Goal: Task Accomplishment & Management: Use online tool/utility

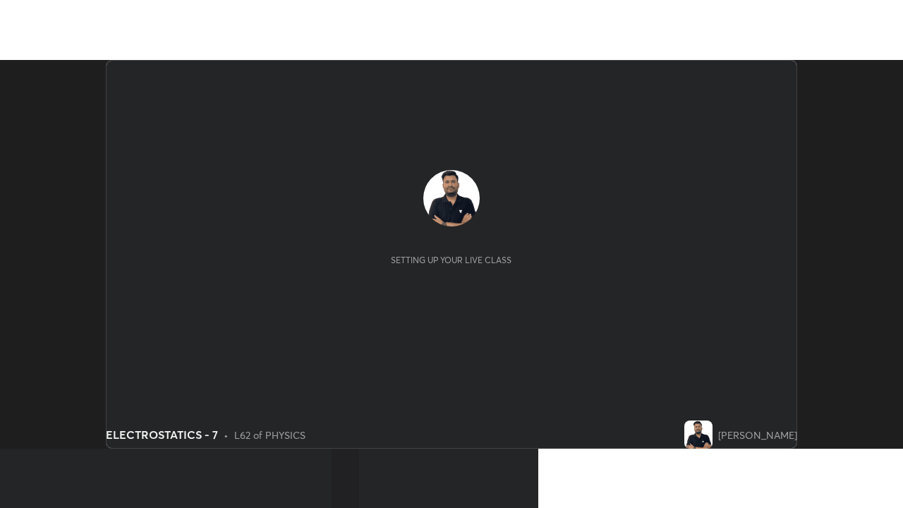
scroll to position [389, 902]
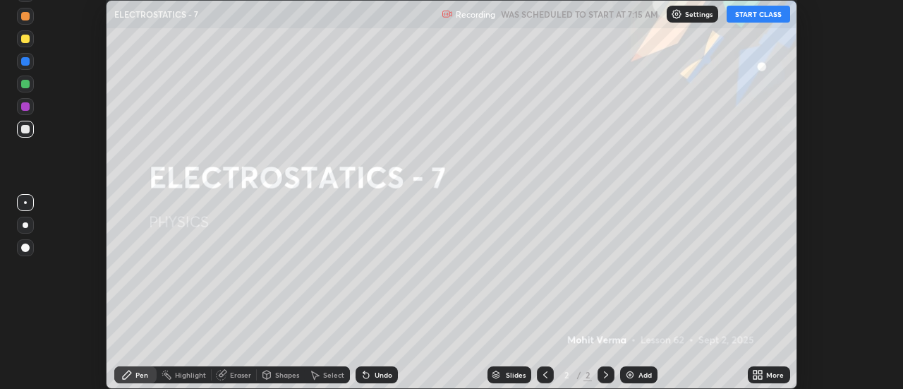
click at [761, 13] on button "START CLASS" at bounding box center [758, 14] width 63 height 17
click at [760, 377] on icon at bounding box center [761, 377] width 4 height 4
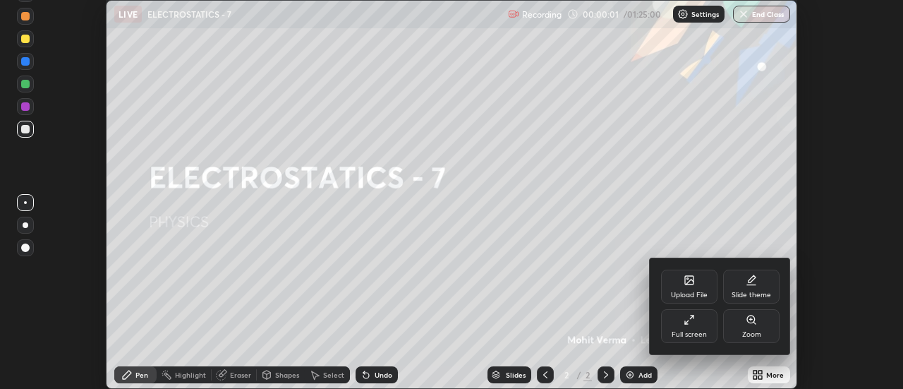
click at [694, 324] on icon at bounding box center [689, 319] width 11 height 11
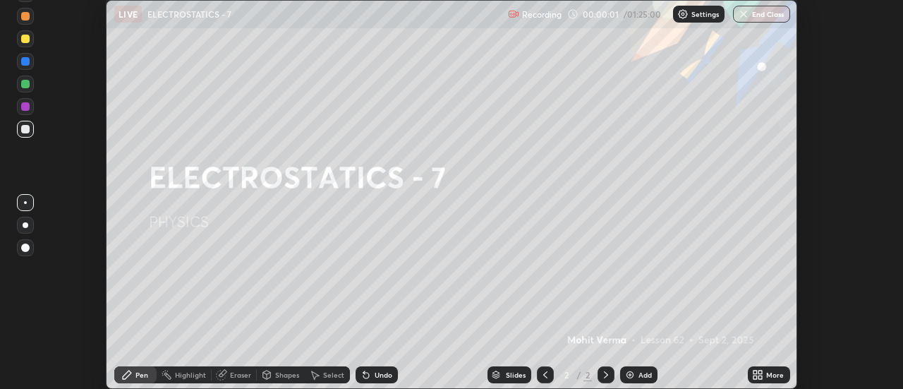
scroll to position [508, 903]
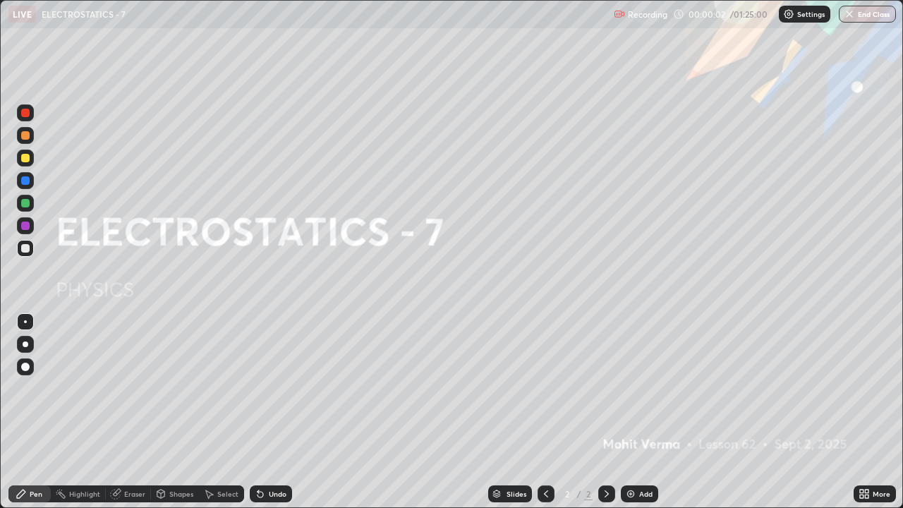
click at [644, 388] on div "Add" at bounding box center [645, 493] width 13 height 7
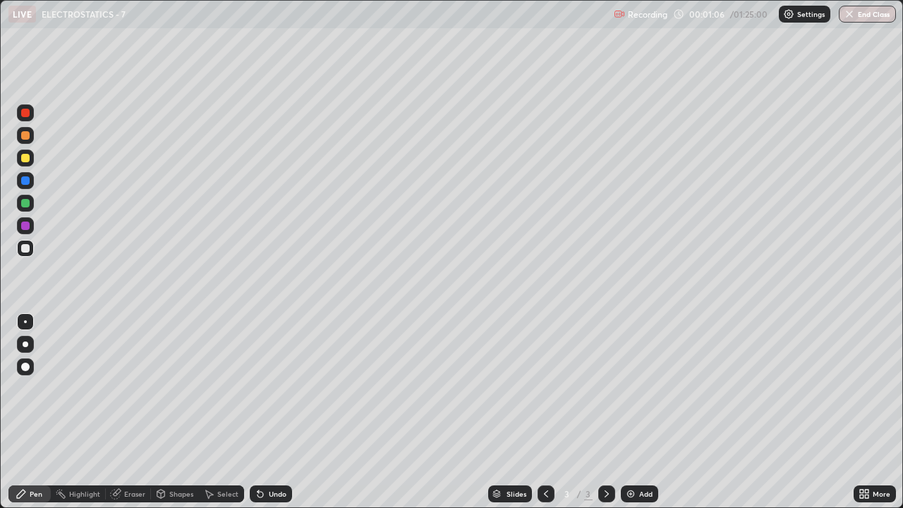
click at [127, 388] on div "Eraser" at bounding box center [128, 493] width 45 height 17
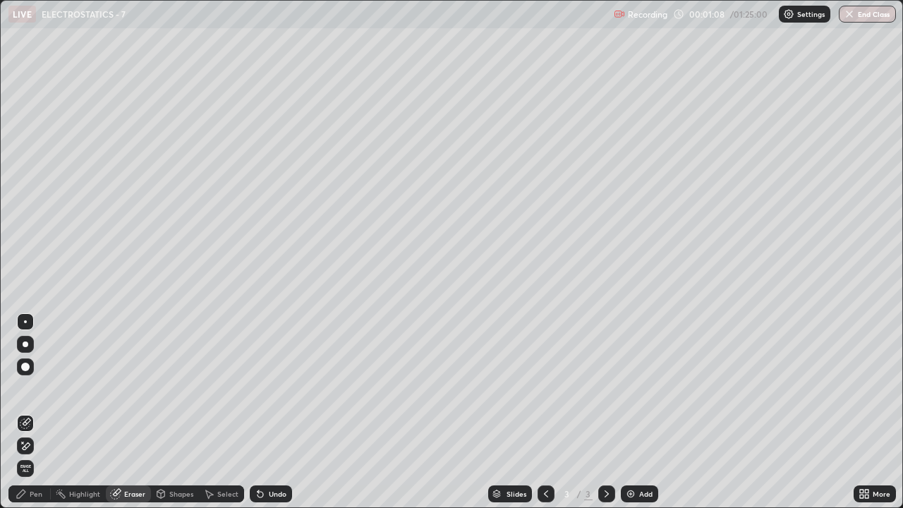
click at [27, 388] on icon at bounding box center [25, 446] width 11 height 12
click at [39, 388] on div "Pen" at bounding box center [36, 493] width 13 height 7
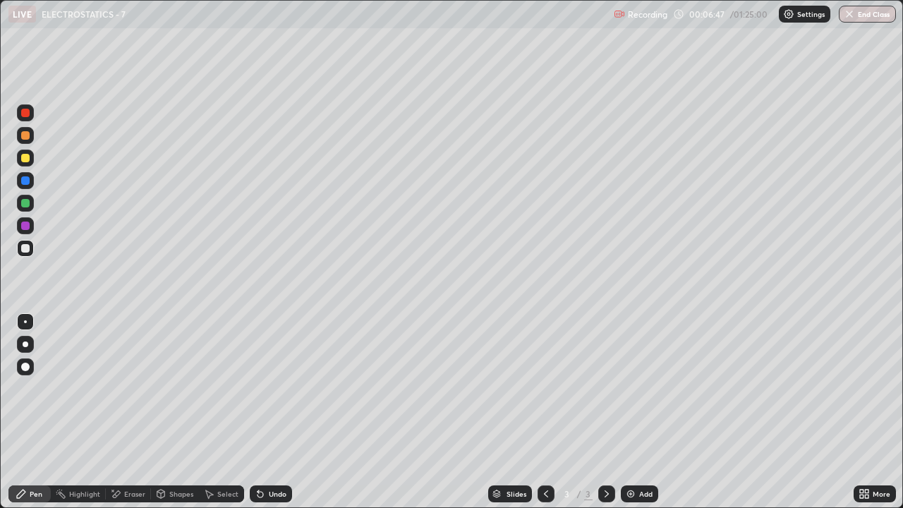
click at [25, 156] on div at bounding box center [25, 158] width 8 height 8
click at [633, 388] on img at bounding box center [630, 493] width 11 height 11
click at [177, 388] on div "Shapes" at bounding box center [181, 493] width 24 height 7
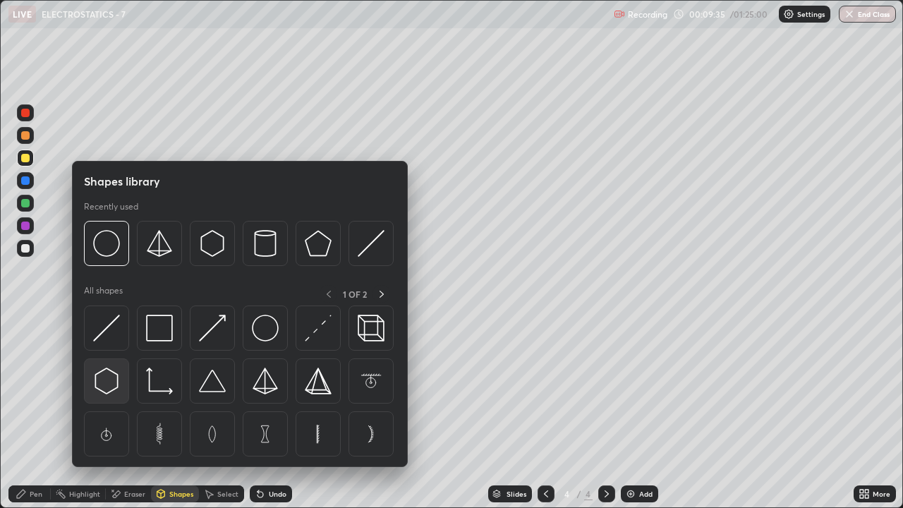
click at [110, 384] on img at bounding box center [106, 381] width 27 height 27
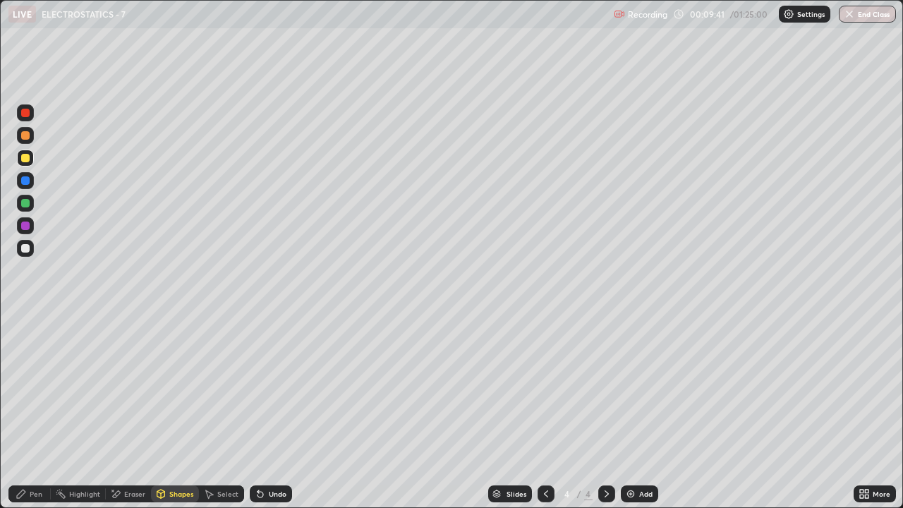
click at [182, 388] on div "Shapes" at bounding box center [181, 493] width 24 height 7
click at [30, 388] on div "Pen" at bounding box center [36, 493] width 13 height 7
click at [27, 248] on div at bounding box center [25, 248] width 8 height 8
click at [124, 388] on div "Eraser" at bounding box center [134, 493] width 21 height 7
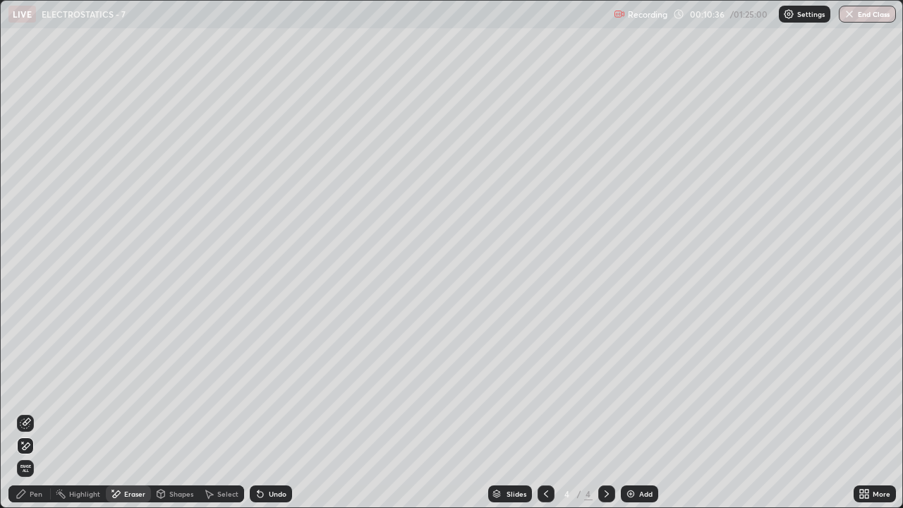
click at [24, 388] on icon at bounding box center [21, 493] width 11 height 11
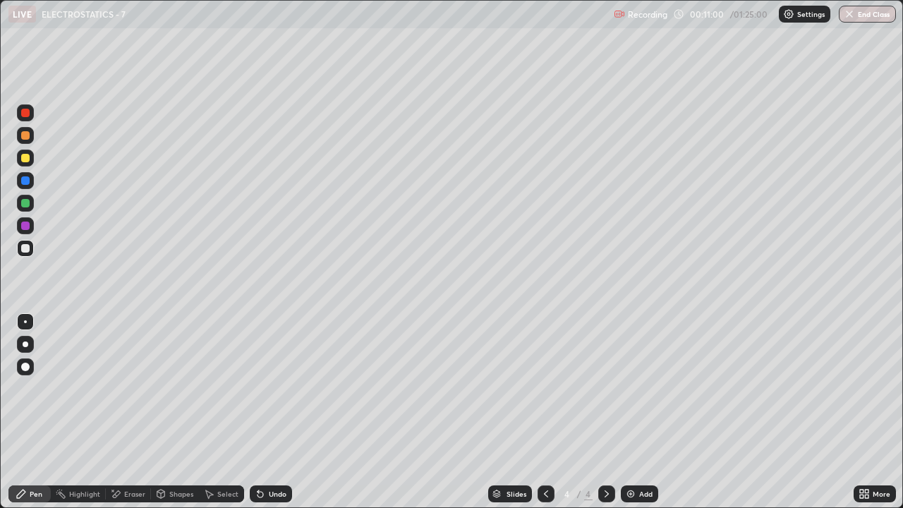
click at [128, 388] on div "Eraser" at bounding box center [134, 493] width 21 height 7
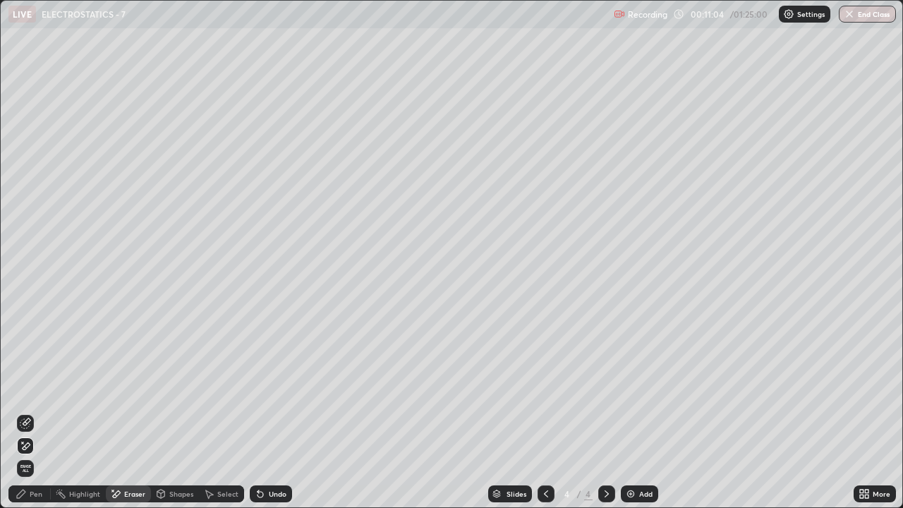
click at [37, 388] on div "Pen" at bounding box center [29, 493] width 42 height 17
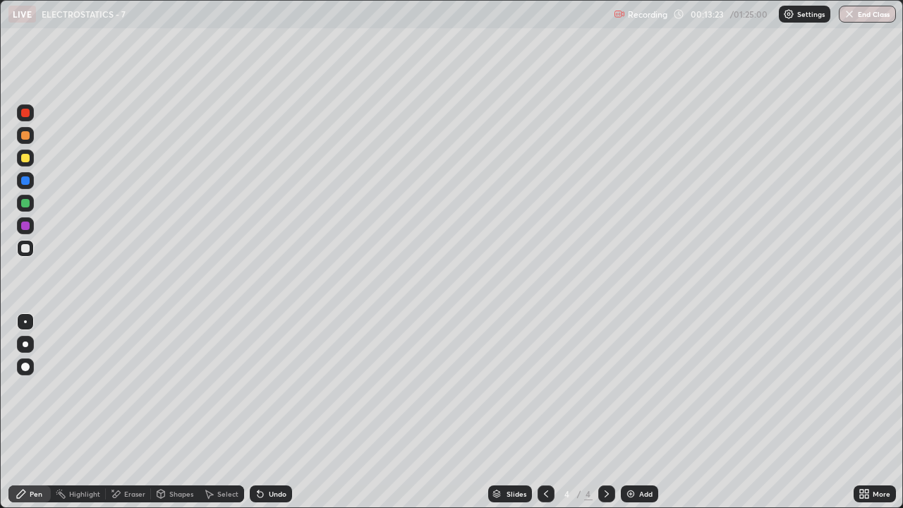
click at [28, 180] on div at bounding box center [25, 180] width 8 height 8
click at [28, 204] on div at bounding box center [25, 203] width 8 height 8
click at [131, 388] on div "Eraser" at bounding box center [134, 493] width 21 height 7
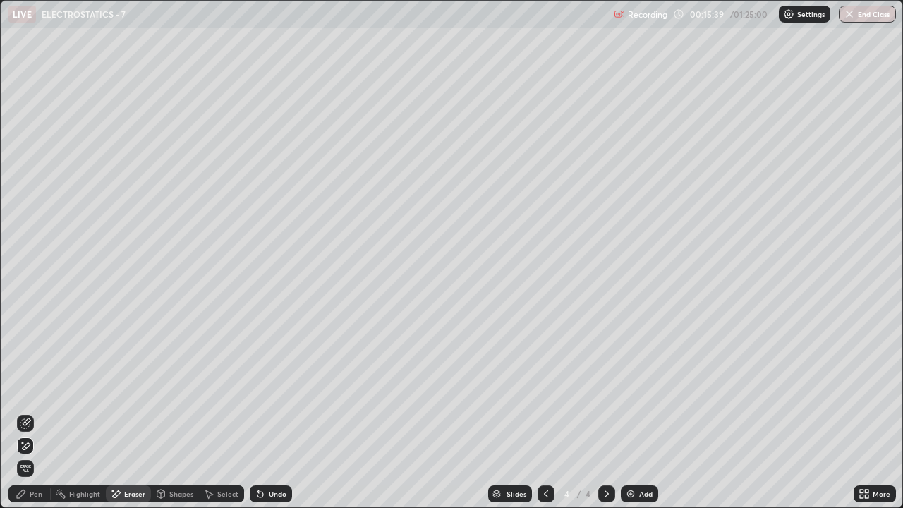
click at [31, 388] on div "Pen" at bounding box center [36, 493] width 13 height 7
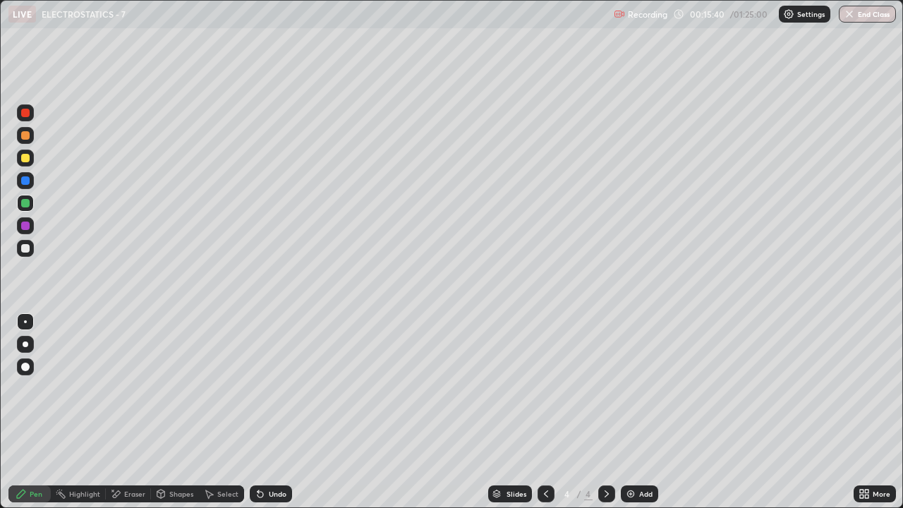
click at [23, 245] on div at bounding box center [25, 248] width 8 height 8
click at [643, 388] on div "Add" at bounding box center [639, 493] width 37 height 17
click at [633, 388] on img at bounding box center [630, 493] width 11 height 11
click at [141, 388] on div "Eraser" at bounding box center [128, 493] width 45 height 17
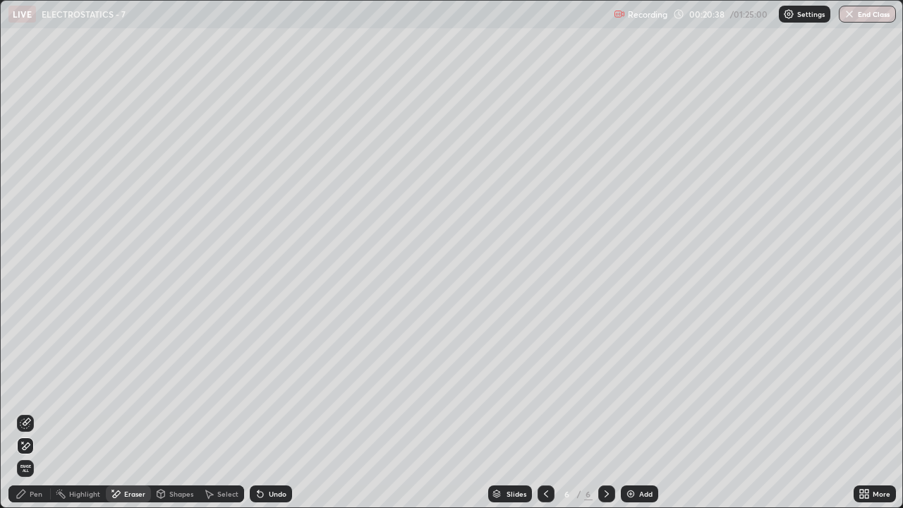
click at [25, 388] on span "Erase all" at bounding box center [26, 468] width 16 height 8
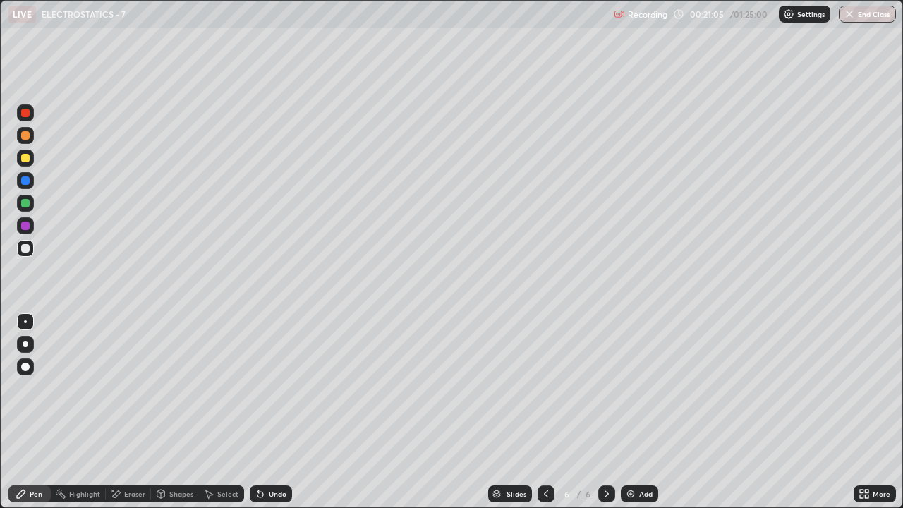
click at [126, 388] on div "Eraser" at bounding box center [128, 493] width 45 height 17
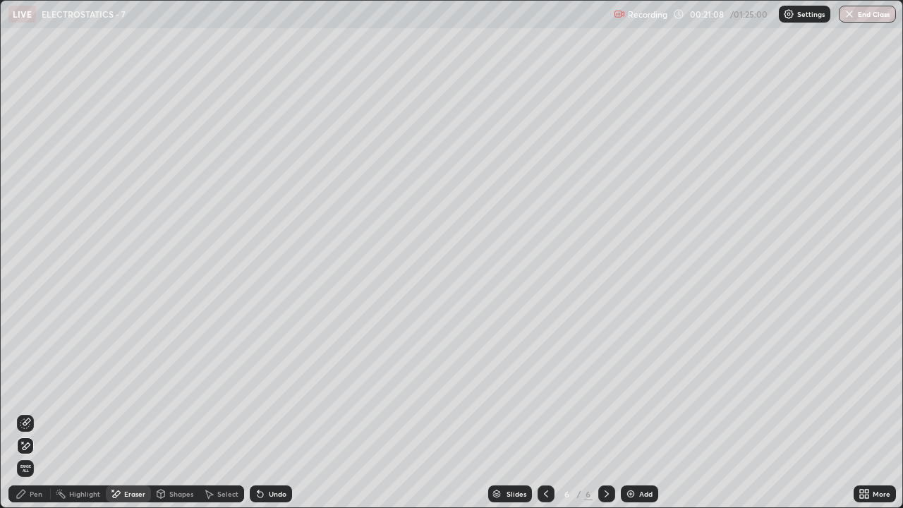
click at [36, 388] on div "Pen" at bounding box center [36, 493] width 13 height 7
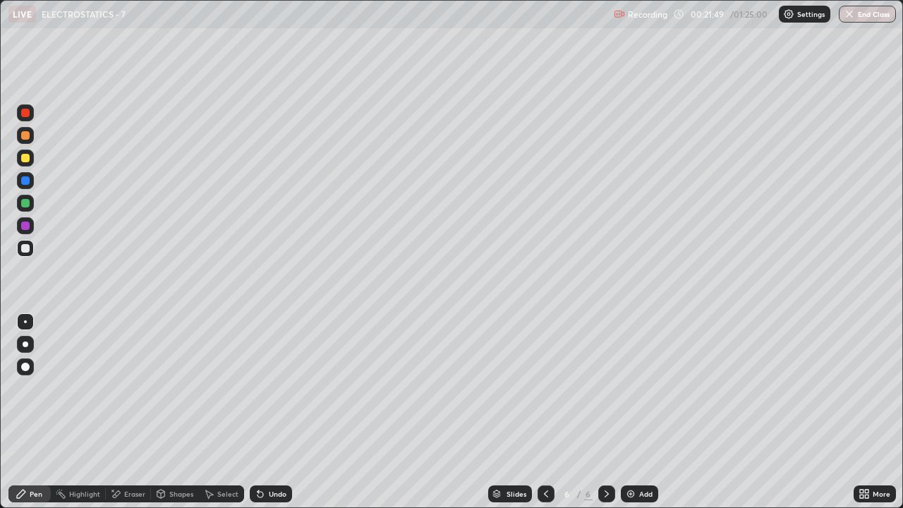
click at [28, 205] on div at bounding box center [25, 203] width 8 height 8
click at [32, 241] on div at bounding box center [25, 248] width 17 height 17
click at [640, 388] on div "Add" at bounding box center [645, 493] width 13 height 7
click at [25, 159] on div at bounding box center [25, 158] width 8 height 8
click at [27, 250] on div at bounding box center [25, 248] width 8 height 8
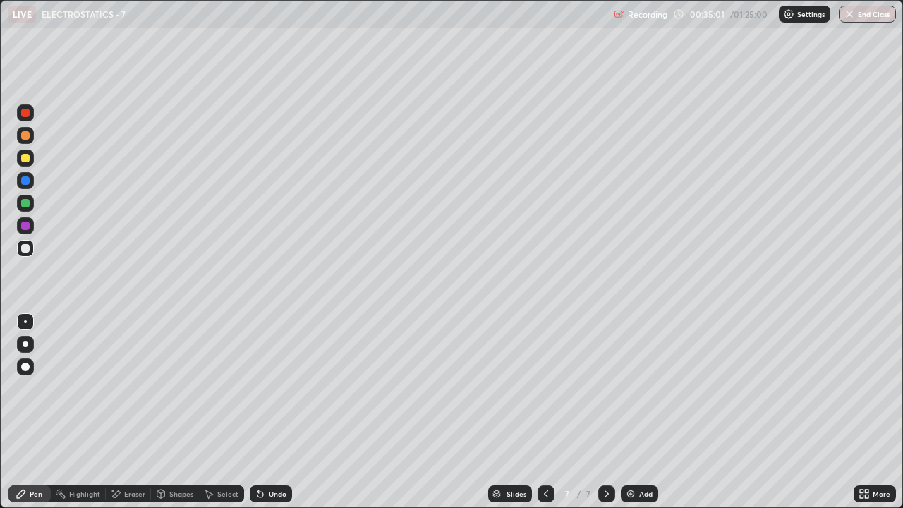
click at [23, 200] on div at bounding box center [25, 203] width 8 height 8
click at [25, 157] on div at bounding box center [25, 158] width 8 height 8
click at [643, 388] on div "Add" at bounding box center [645, 493] width 13 height 7
click at [28, 250] on div at bounding box center [25, 248] width 8 height 8
click at [129, 388] on div "Eraser" at bounding box center [134, 493] width 21 height 7
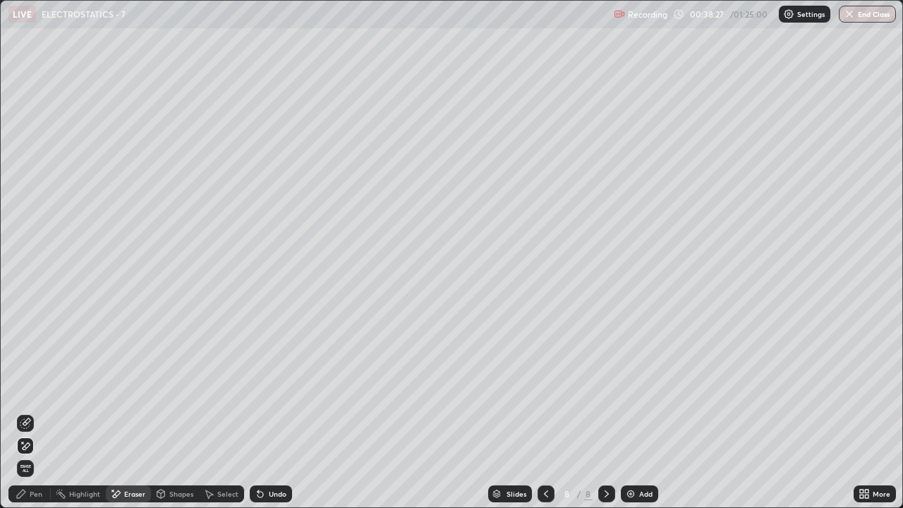
click at [36, 388] on div "Pen" at bounding box center [36, 493] width 13 height 7
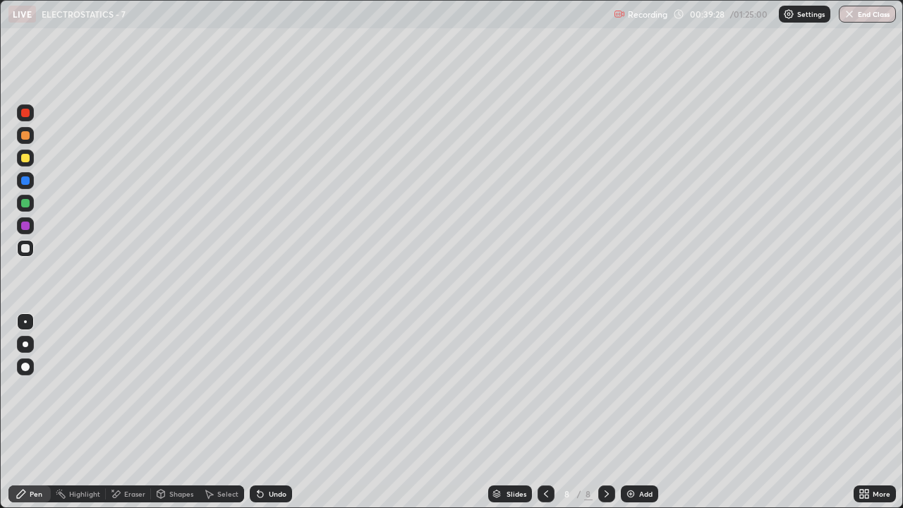
click at [543, 388] on icon at bounding box center [545, 493] width 11 height 11
click at [598, 388] on div at bounding box center [606, 494] width 17 height 28
click at [633, 388] on div "Add" at bounding box center [639, 493] width 37 height 17
click at [28, 154] on div at bounding box center [25, 158] width 8 height 8
click at [643, 388] on div "Add" at bounding box center [645, 493] width 13 height 7
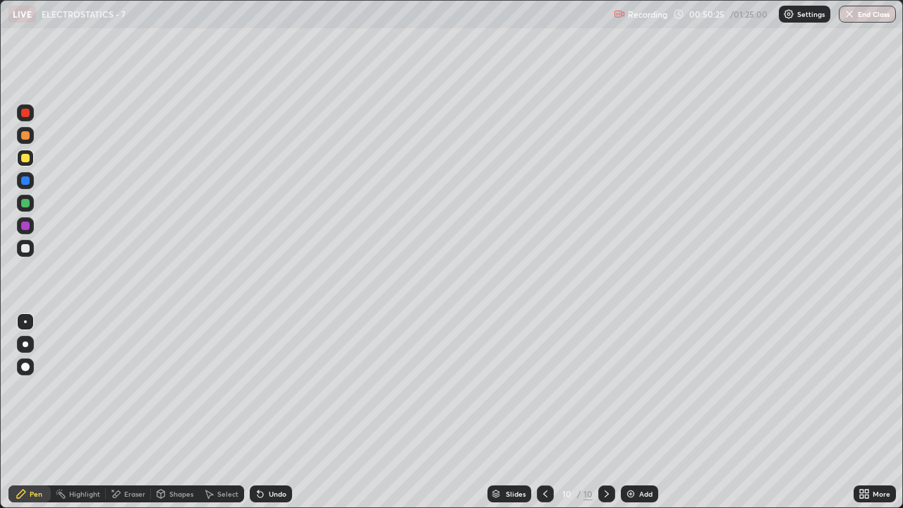
click at [123, 388] on div "Eraser" at bounding box center [128, 493] width 45 height 17
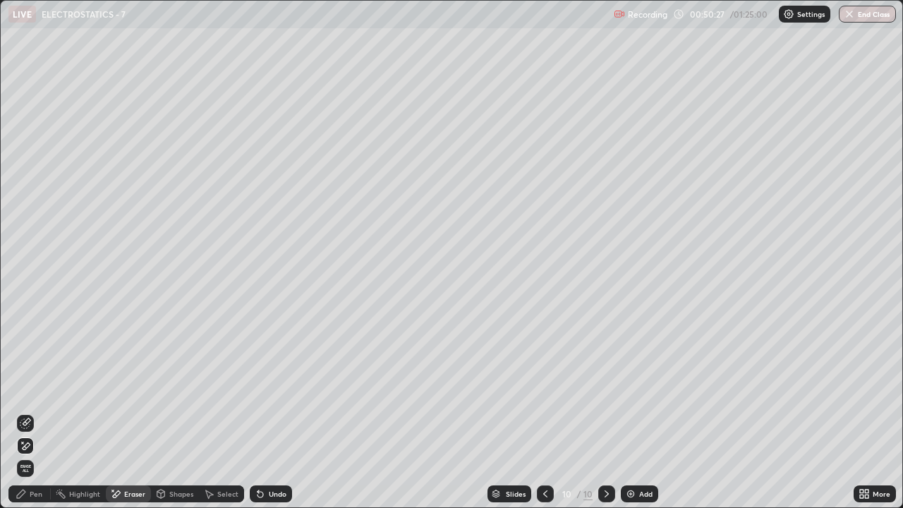
click at [26, 388] on span "Erase all" at bounding box center [26, 468] width 16 height 8
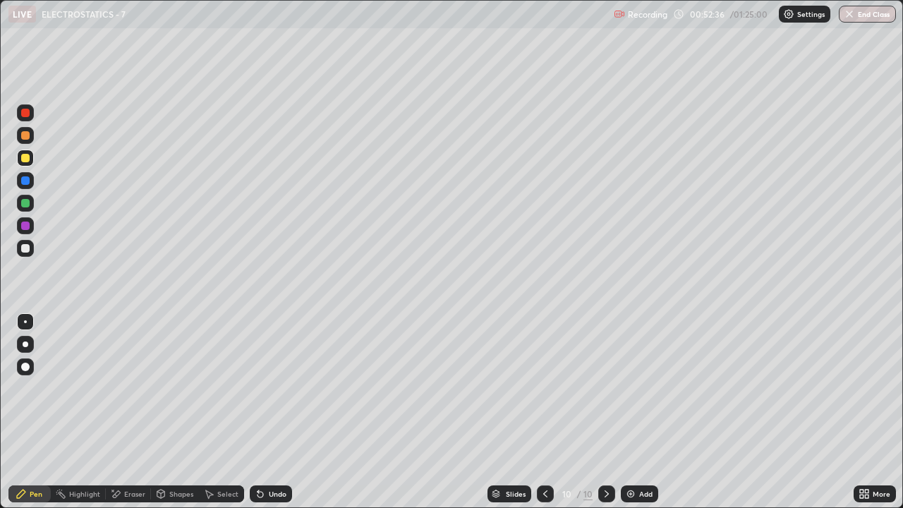
click at [21, 245] on div at bounding box center [25, 248] width 8 height 8
click at [645, 388] on div "Add" at bounding box center [645, 493] width 13 height 7
click at [26, 159] on div at bounding box center [25, 158] width 8 height 8
click at [550, 388] on div at bounding box center [545, 494] width 17 height 28
click at [611, 388] on div at bounding box center [606, 493] width 17 height 17
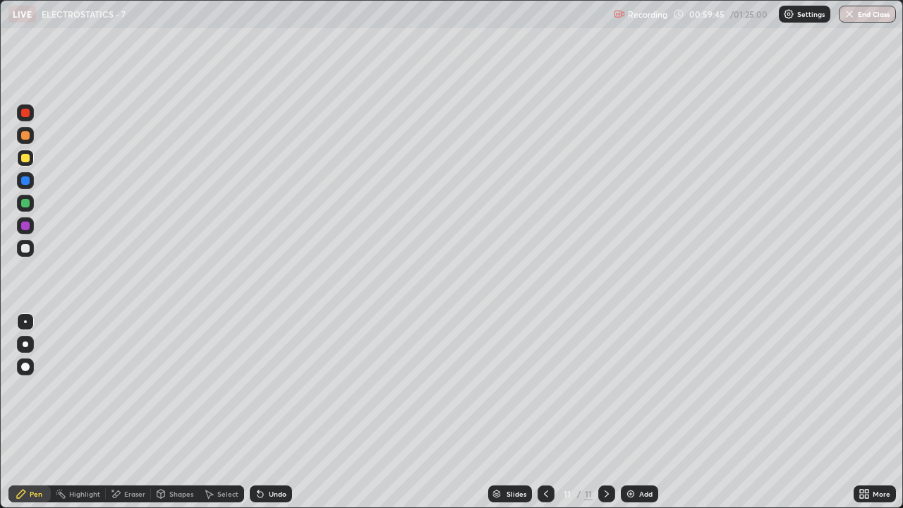
click at [626, 388] on img at bounding box center [630, 493] width 11 height 11
click at [137, 388] on div "Eraser" at bounding box center [128, 493] width 45 height 17
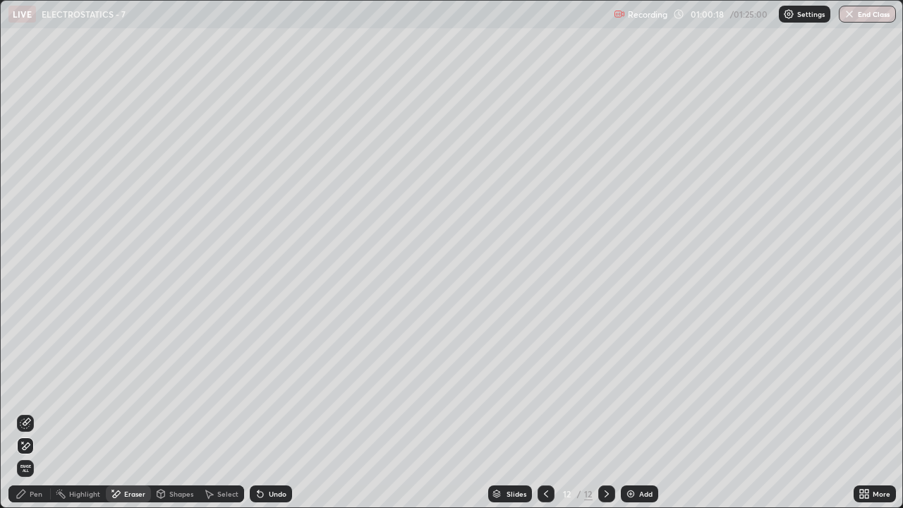
click at [33, 388] on div "Pen" at bounding box center [29, 493] width 42 height 17
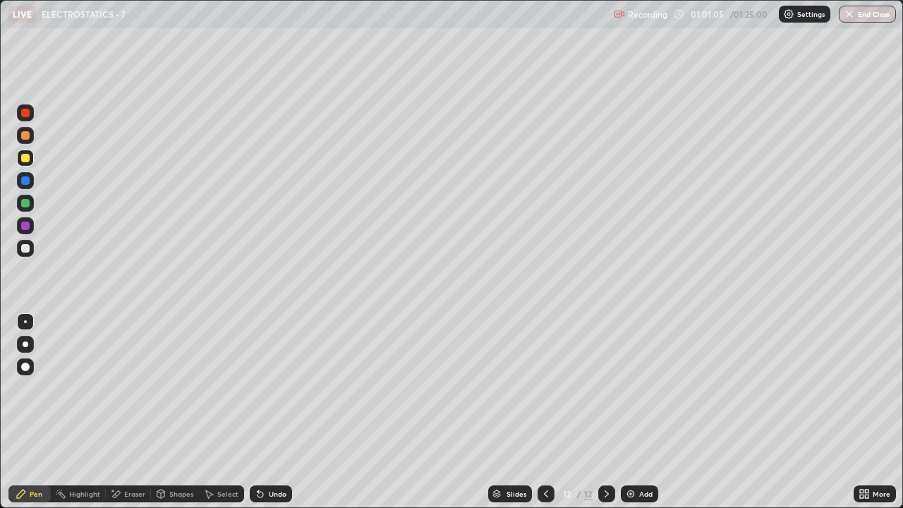
click at [136, 388] on div "Eraser" at bounding box center [134, 493] width 21 height 7
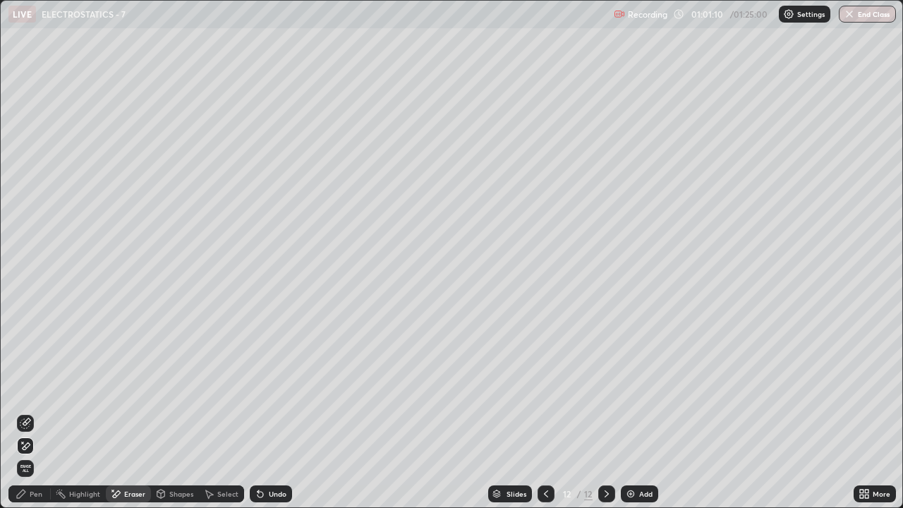
click at [41, 388] on div "Pen" at bounding box center [36, 493] width 13 height 7
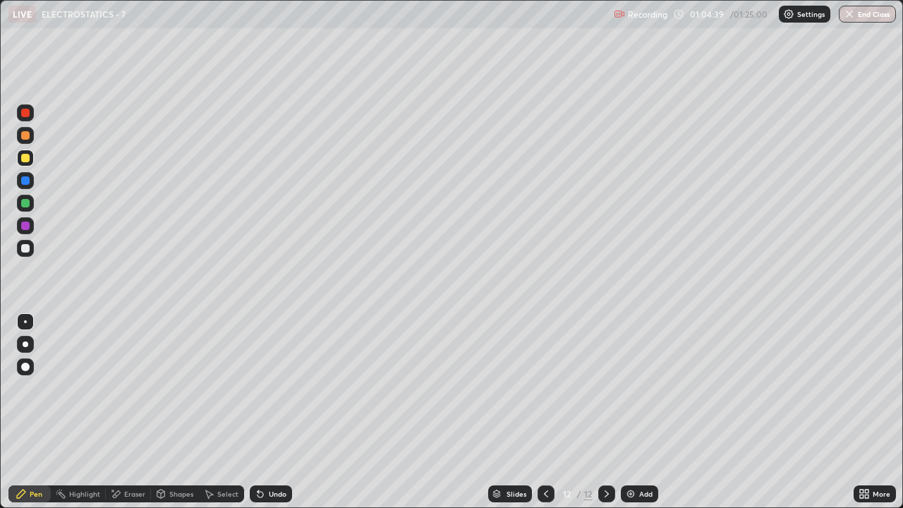
click at [23, 248] on div at bounding box center [25, 248] width 8 height 8
click at [23, 158] on div at bounding box center [25, 158] width 8 height 8
click at [134, 388] on div "Eraser" at bounding box center [134, 493] width 21 height 7
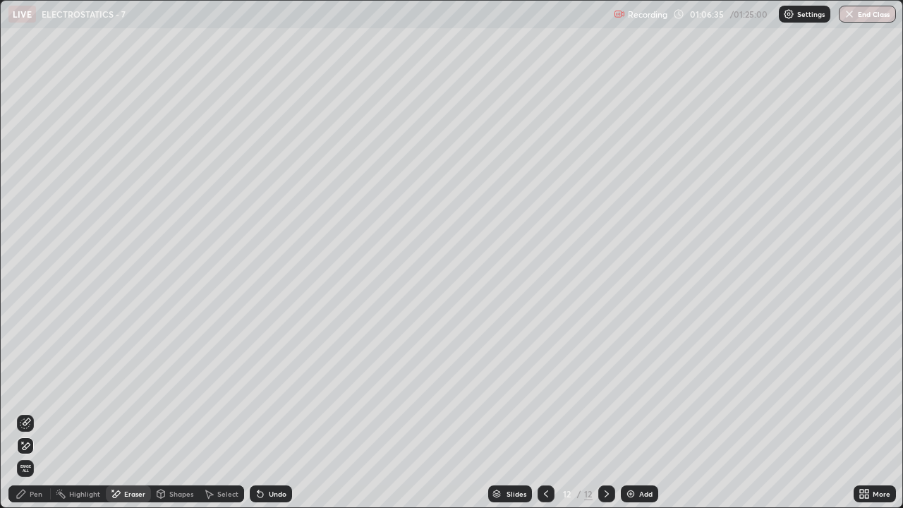
click at [34, 388] on div "Pen" at bounding box center [36, 493] width 13 height 7
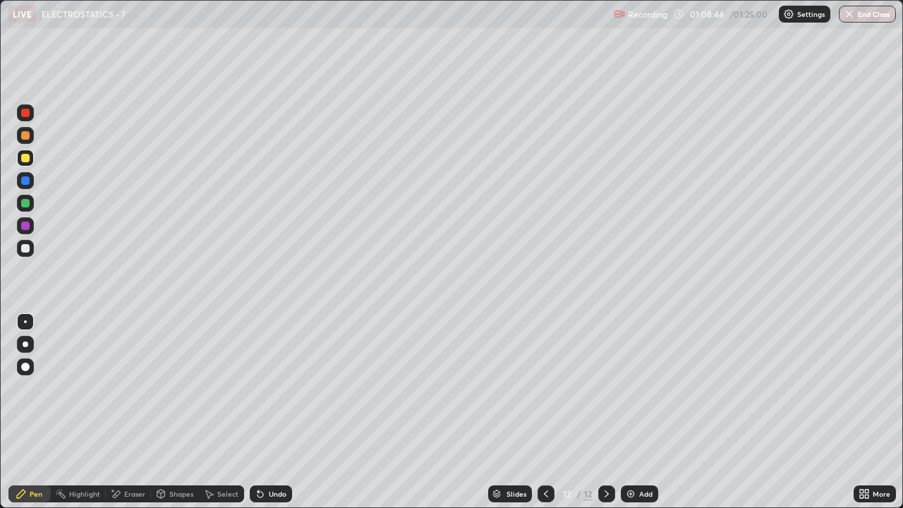
click at [130, 388] on div "Eraser" at bounding box center [128, 493] width 45 height 17
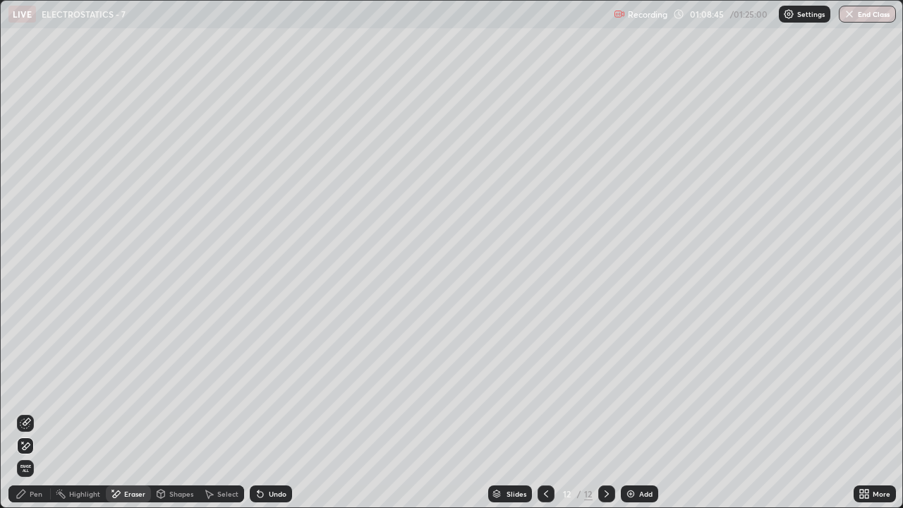
click at [25, 388] on span "Erase all" at bounding box center [26, 468] width 16 height 8
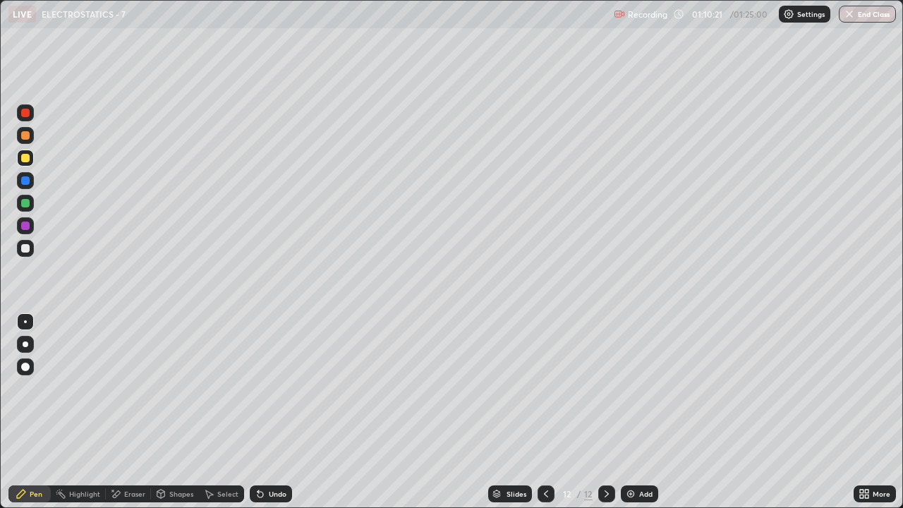
click at [272, 388] on div "Undo" at bounding box center [278, 493] width 18 height 7
click at [128, 388] on div "Eraser" at bounding box center [134, 493] width 21 height 7
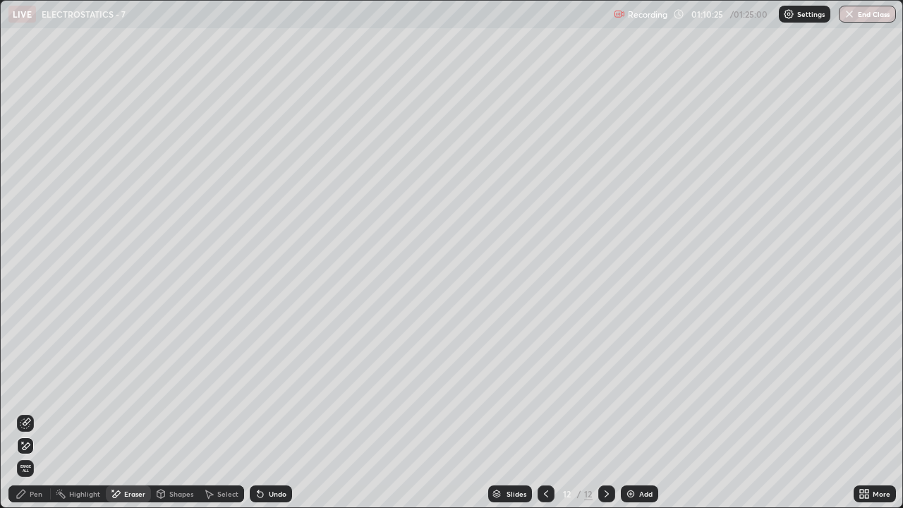
click at [31, 388] on div "Pen" at bounding box center [36, 493] width 13 height 7
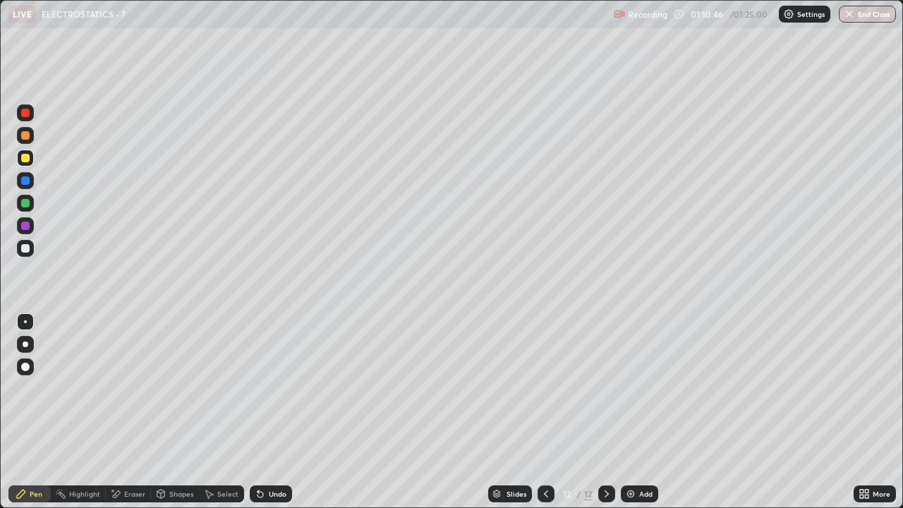
click at [125, 388] on div "Eraser" at bounding box center [128, 493] width 45 height 17
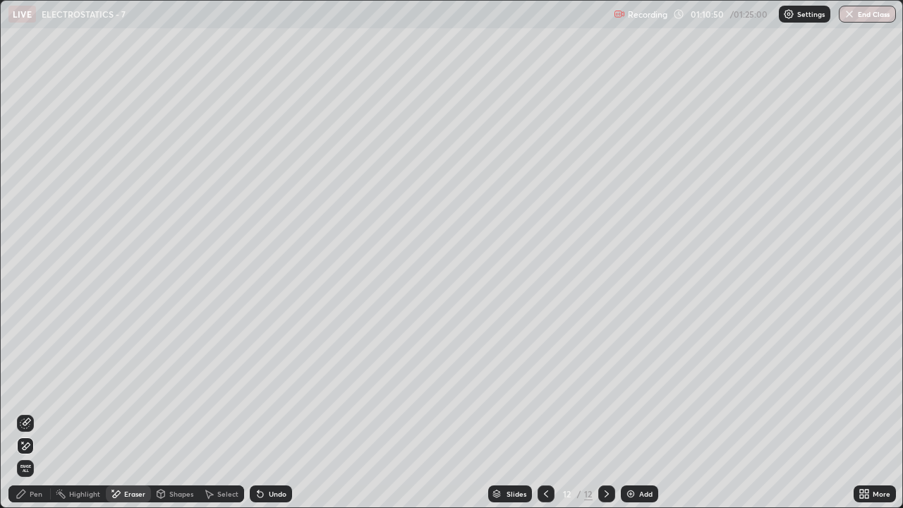
click at [35, 388] on div "Pen" at bounding box center [36, 493] width 13 height 7
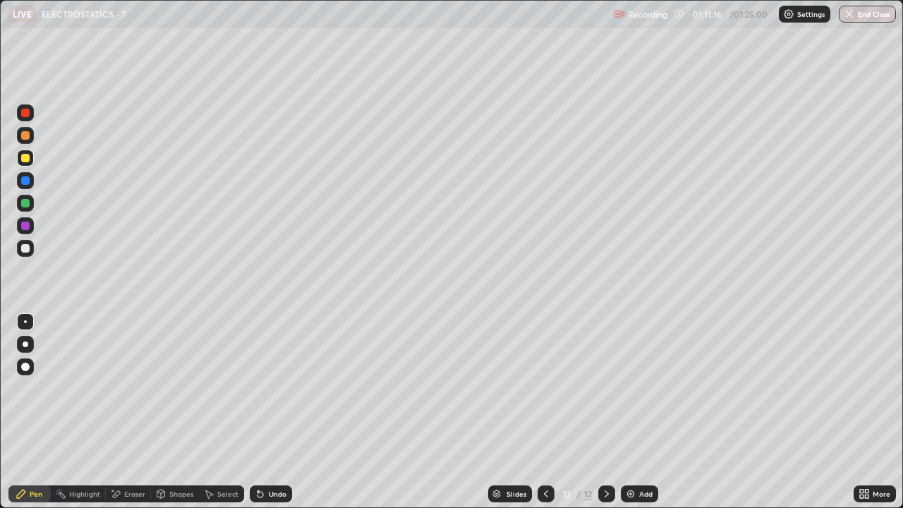
click at [261, 388] on icon at bounding box center [260, 495] width 6 height 6
click at [257, 388] on icon at bounding box center [260, 495] width 6 height 6
click at [0, 388] on div "Setting up your live class" at bounding box center [451, 254] width 903 height 508
click at [782, 388] on div "Slides 12 / 12 Add" at bounding box center [572, 494] width 561 height 28
click at [124, 388] on div "Eraser" at bounding box center [134, 493] width 21 height 7
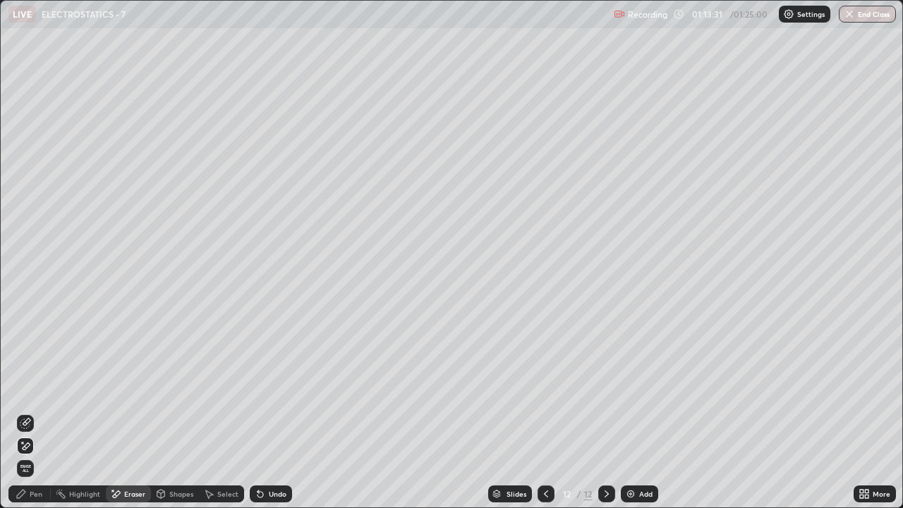
click at [269, 388] on div "Undo" at bounding box center [271, 493] width 42 height 17
click at [37, 388] on div "Pen" at bounding box center [36, 493] width 13 height 7
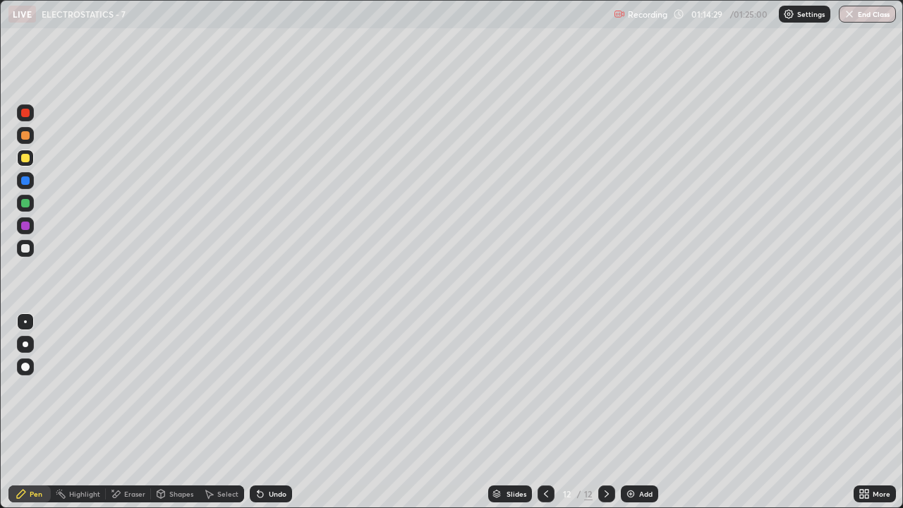
click at [135, 388] on div "Eraser" at bounding box center [134, 493] width 21 height 7
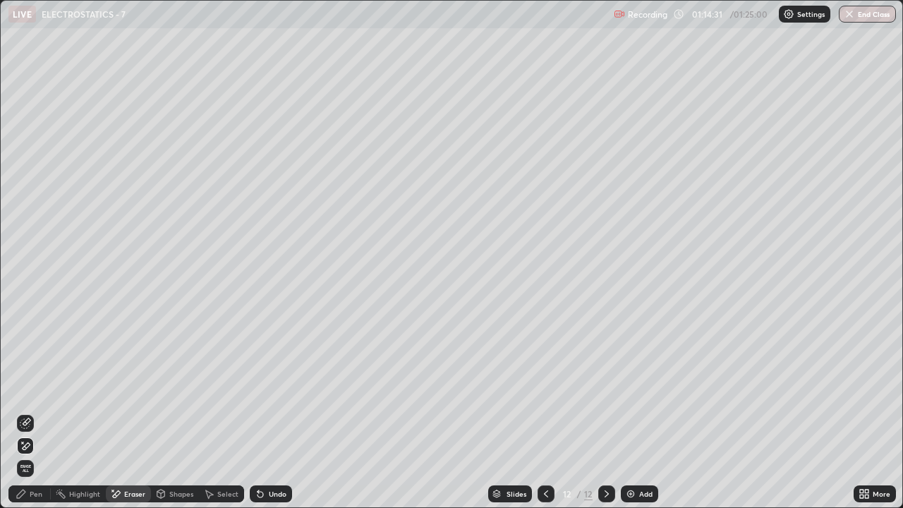
click at [40, 388] on div "Pen" at bounding box center [36, 493] width 13 height 7
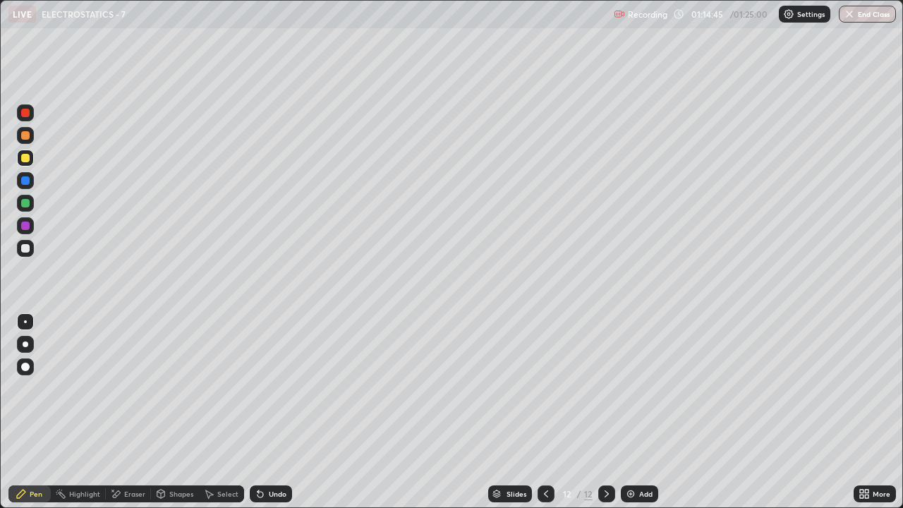
click at [644, 388] on div "Add" at bounding box center [639, 493] width 37 height 17
click at [545, 388] on icon at bounding box center [545, 493] width 11 height 11
click at [605, 388] on icon at bounding box center [606, 493] width 11 height 11
click at [124, 388] on div "Eraser" at bounding box center [128, 493] width 45 height 17
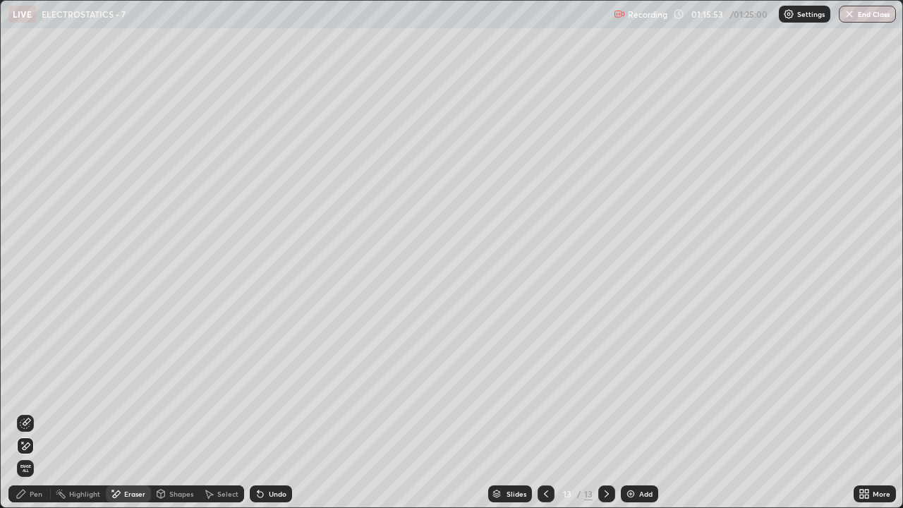
click at [29, 388] on div "Pen" at bounding box center [29, 493] width 42 height 17
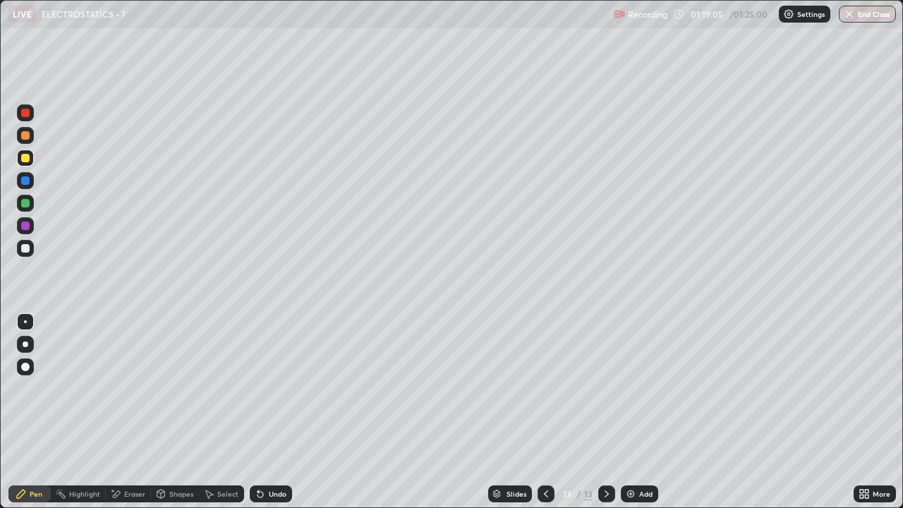
click at [19, 252] on div at bounding box center [25, 248] width 17 height 17
click at [627, 388] on img at bounding box center [630, 493] width 11 height 11
click at [136, 388] on div "Eraser" at bounding box center [134, 493] width 21 height 7
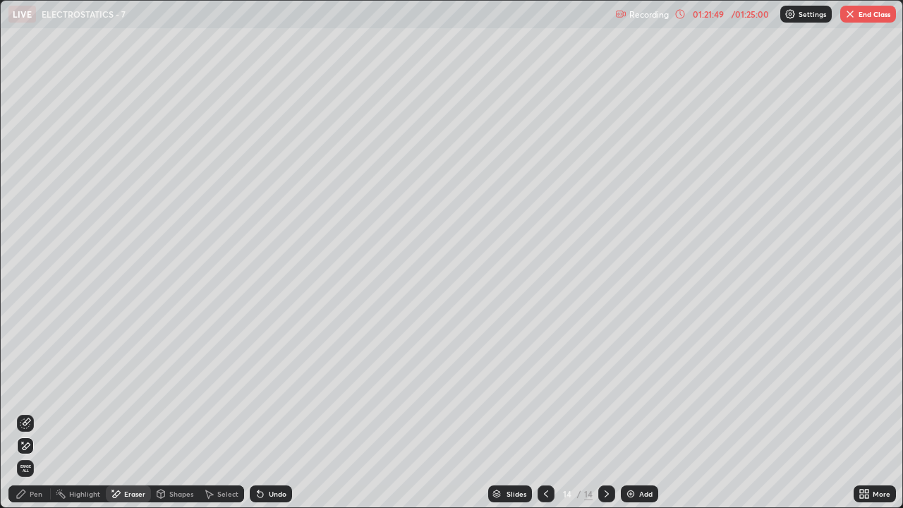
click at [26, 388] on icon at bounding box center [25, 423] width 11 height 11
click at [276, 388] on div "Undo" at bounding box center [278, 493] width 18 height 7
click at [260, 388] on icon at bounding box center [260, 495] width 6 height 6
click at [42, 388] on div "Pen" at bounding box center [36, 493] width 13 height 7
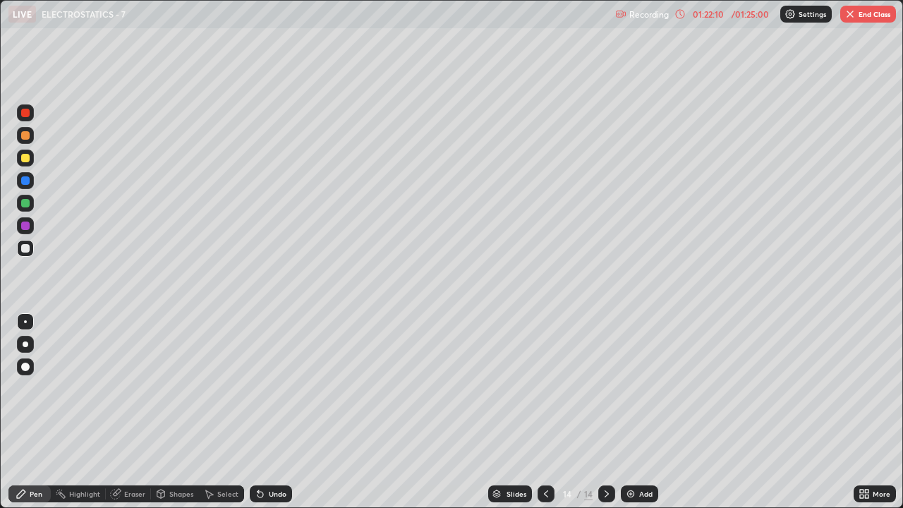
click at [35, 388] on div "Pen" at bounding box center [36, 493] width 13 height 7
click at [32, 156] on div at bounding box center [25, 158] width 17 height 17
click at [28, 255] on div at bounding box center [25, 248] width 17 height 17
click at [30, 159] on div at bounding box center [25, 158] width 17 height 17
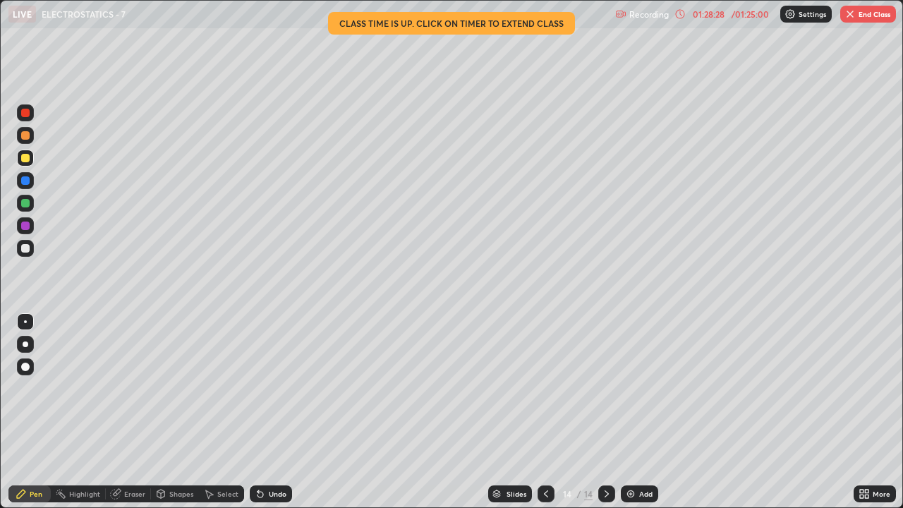
click at [547, 388] on icon at bounding box center [545, 493] width 11 height 11
click at [545, 388] on icon at bounding box center [545, 493] width 11 height 11
click at [547, 388] on icon at bounding box center [545, 493] width 11 height 11
click at [544, 388] on icon at bounding box center [545, 493] width 11 height 11
click at [540, 388] on icon at bounding box center [545, 493] width 11 height 11
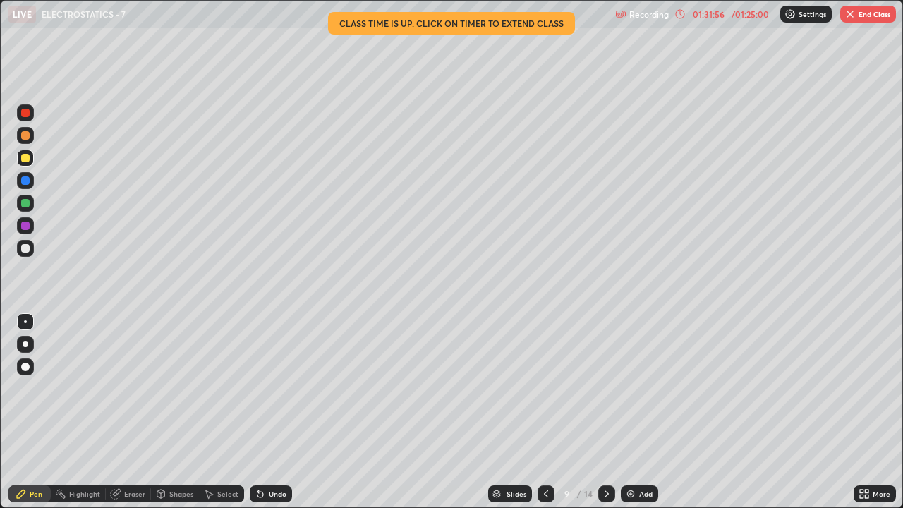
click at [605, 388] on icon at bounding box center [607, 493] width 4 height 7
click at [545, 388] on icon at bounding box center [545, 493] width 11 height 11
click at [542, 388] on icon at bounding box center [545, 493] width 11 height 11
click at [606, 388] on icon at bounding box center [606, 493] width 11 height 11
click at [871, 7] on button "End Class" at bounding box center [868, 14] width 56 height 17
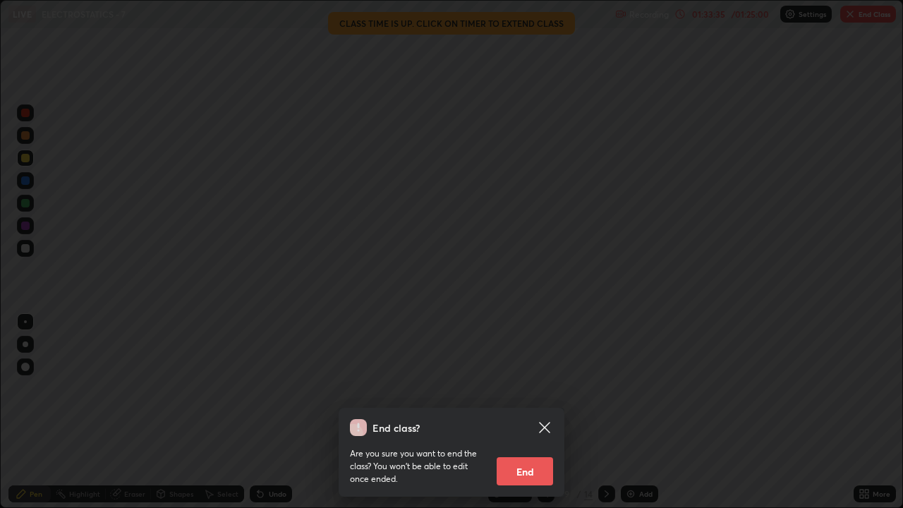
click at [545, 388] on button "End" at bounding box center [525, 471] width 56 height 28
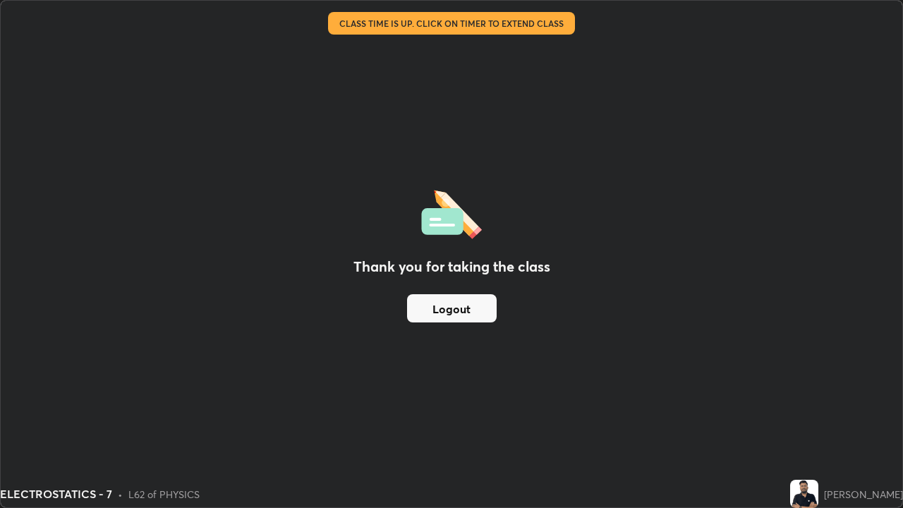
click at [479, 310] on button "Logout" at bounding box center [452, 308] width 90 height 28
click at [472, 310] on button "Logout" at bounding box center [452, 308] width 90 height 28
click at [476, 310] on button "Logout" at bounding box center [452, 308] width 90 height 28
click at [475, 310] on button "Logout" at bounding box center [452, 308] width 90 height 28
click at [478, 312] on button "Logout" at bounding box center [452, 308] width 90 height 28
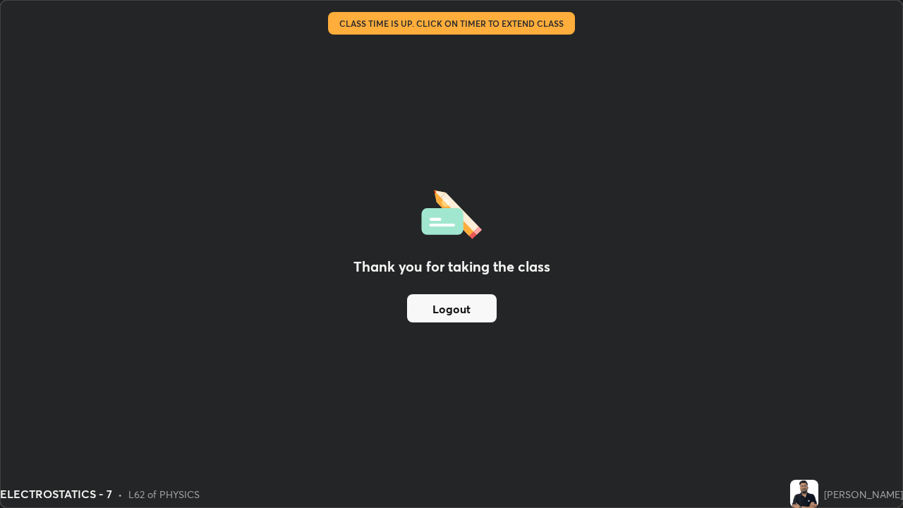
click at [482, 312] on button "Logout" at bounding box center [452, 308] width 90 height 28
click at [485, 312] on button "Logout" at bounding box center [452, 308] width 90 height 28
click at [458, 315] on button "Logout" at bounding box center [452, 308] width 90 height 28
click at [460, 311] on button "Logout" at bounding box center [452, 308] width 90 height 28
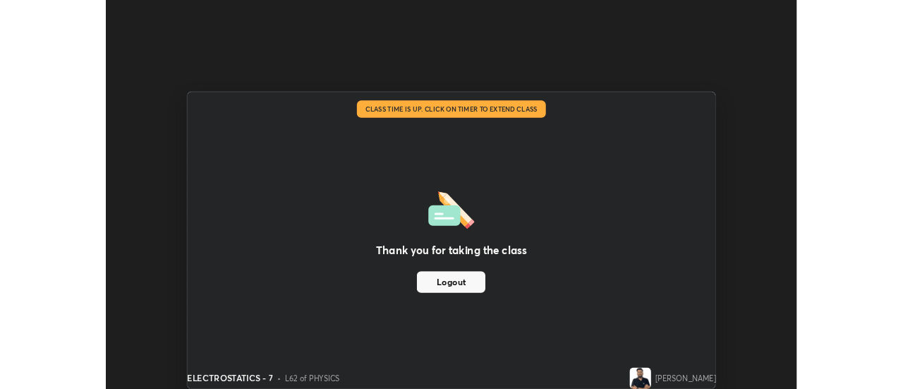
scroll to position [70149, 69635]
